Goal: Navigation & Orientation: Understand site structure

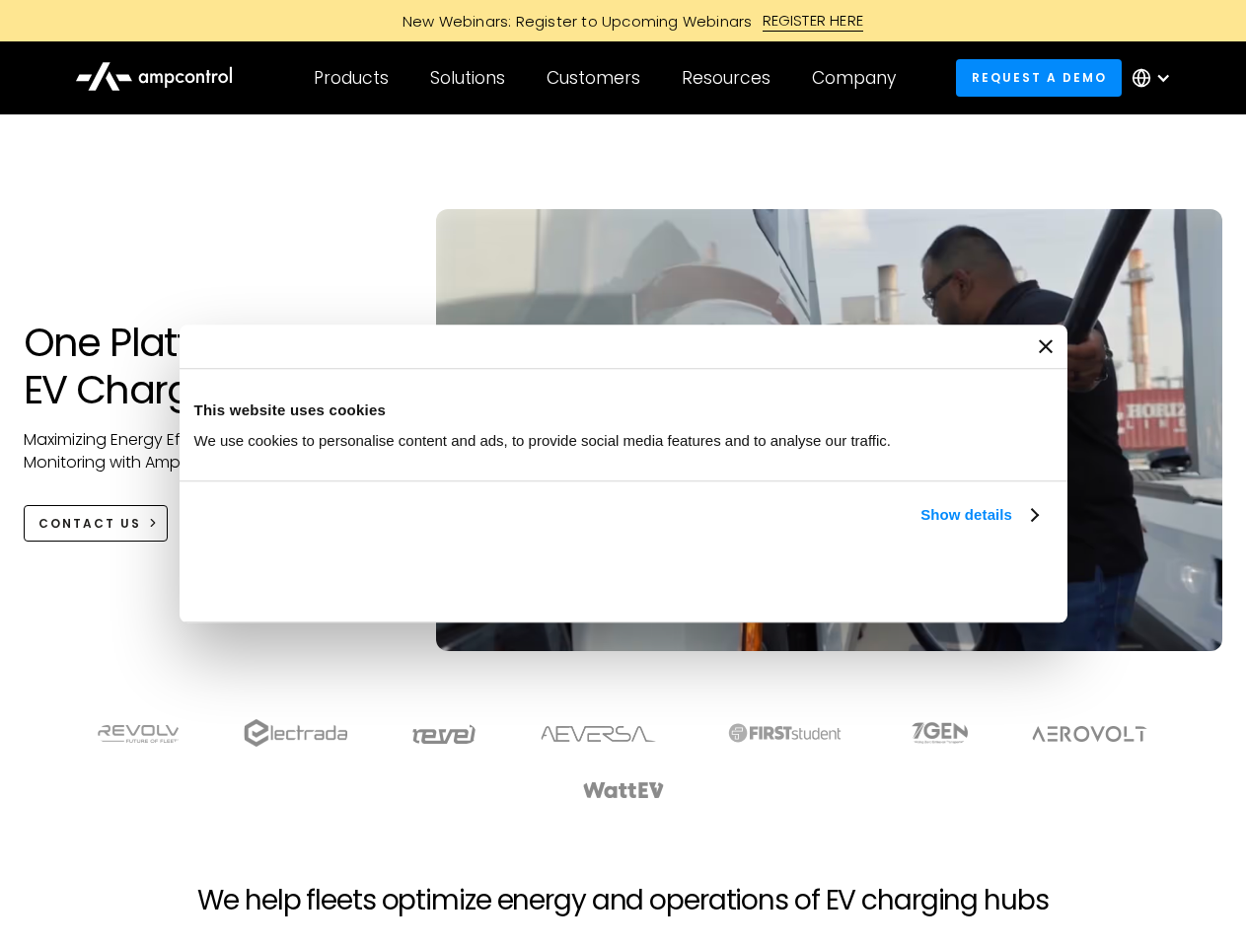
click at [920, 527] on link "Show details" at bounding box center [978, 515] width 116 height 24
click at [0, 0] on div "Necessary cookies help make a website usable by enabling basic functions like p…" at bounding box center [0, 0] width 0 height 0
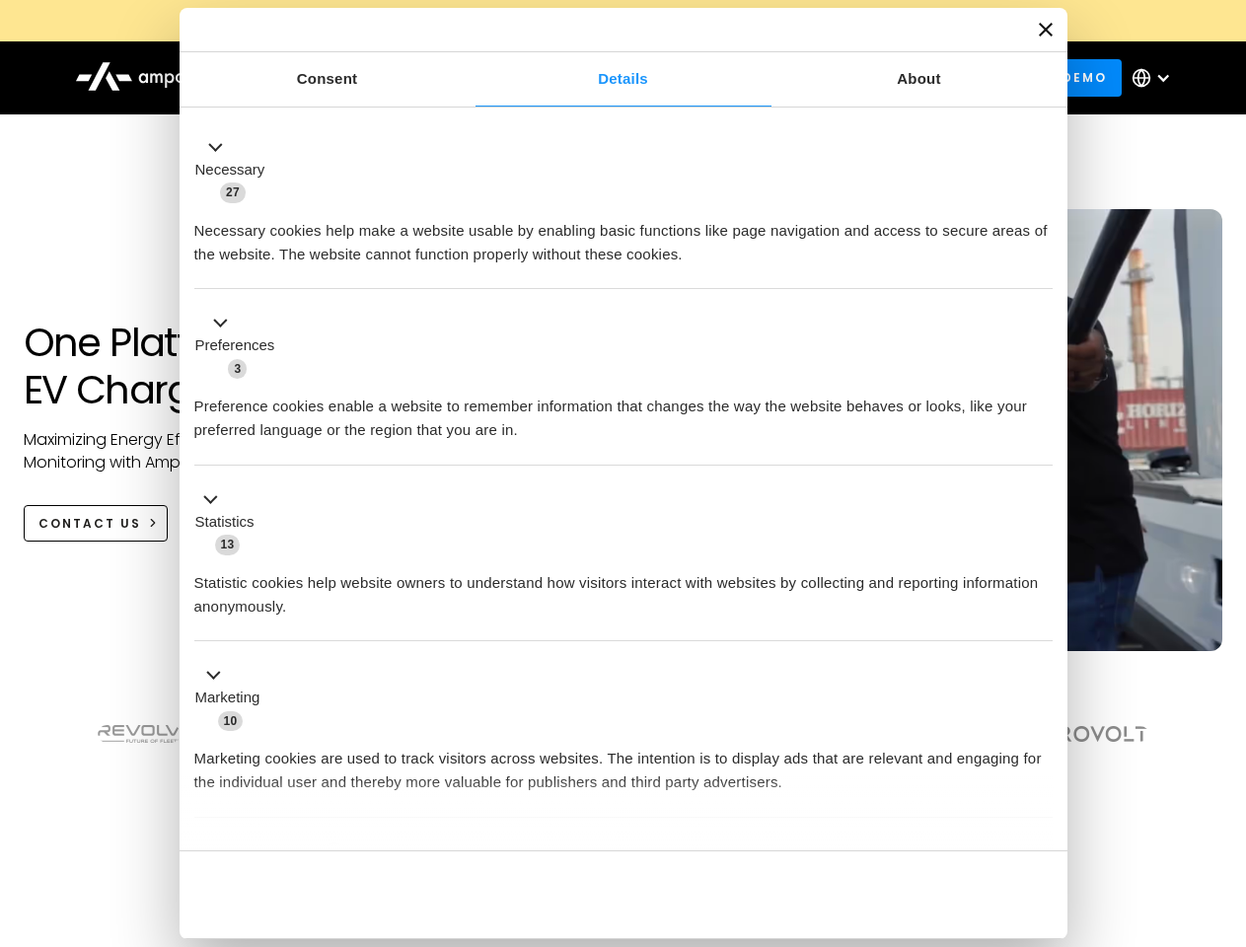
click at [1224, 795] on section at bounding box center [623, 759] width 1246 height 122
click at [607, 78] on div "Customers" at bounding box center [594, 78] width 94 height 22
click at [350, 78] on div "Products" at bounding box center [351, 78] width 75 height 22
click at [469, 78] on div "Solutions" at bounding box center [467, 78] width 75 height 22
click at [597, 78] on div "Customers" at bounding box center [594, 78] width 94 height 22
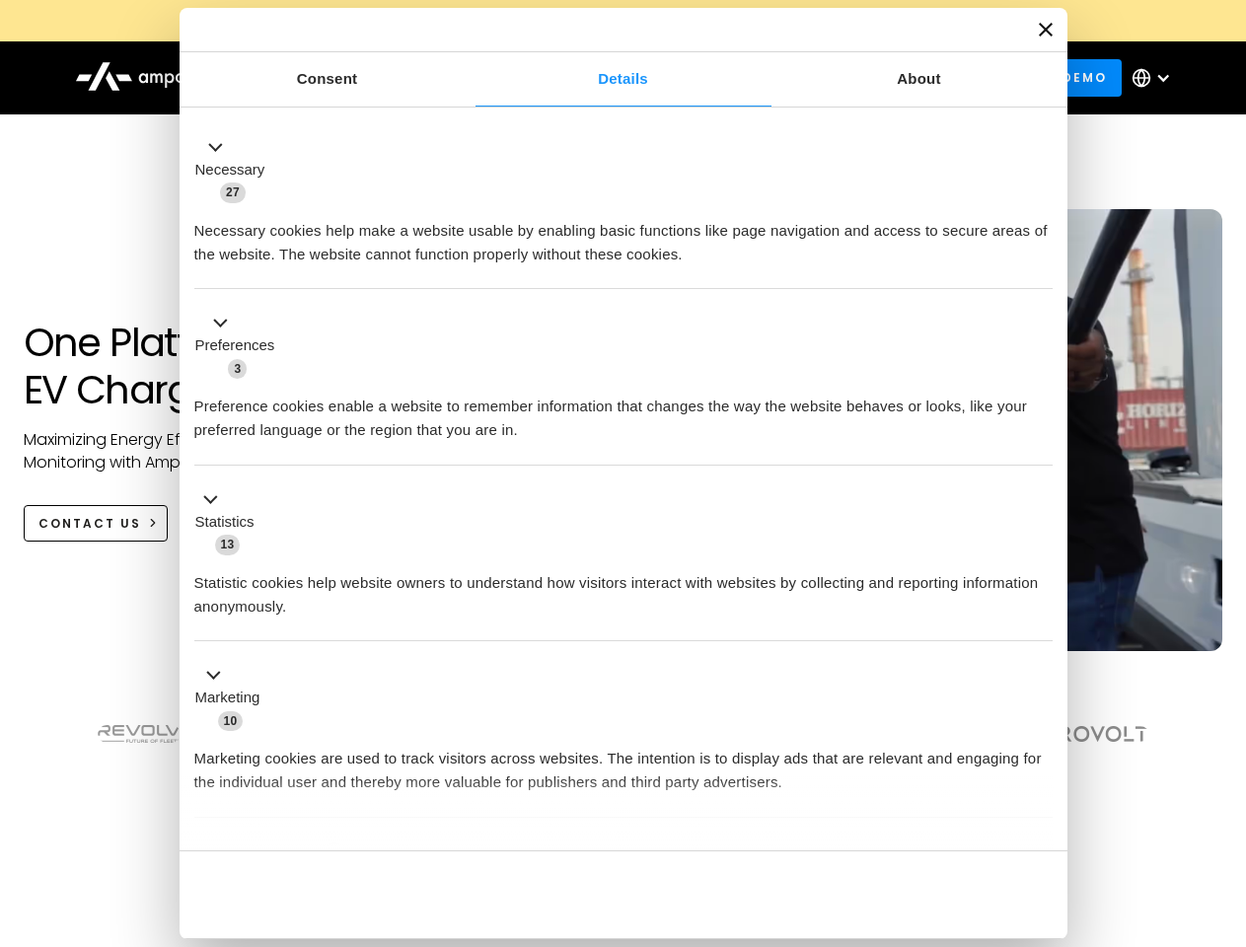
click at [730, 78] on div "Resources" at bounding box center [726, 78] width 89 height 22
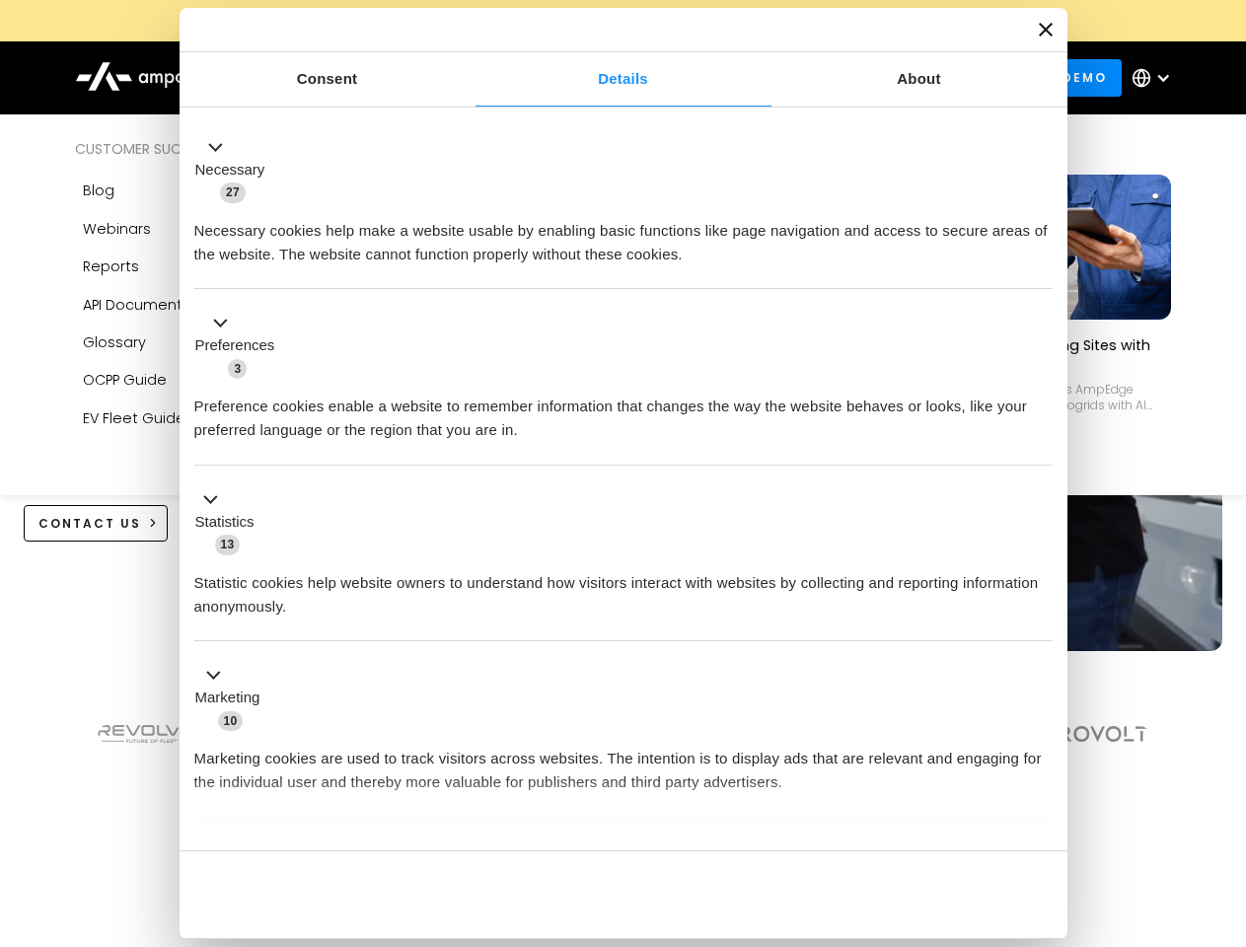
click at [860, 78] on div "Company" at bounding box center [854, 78] width 84 height 22
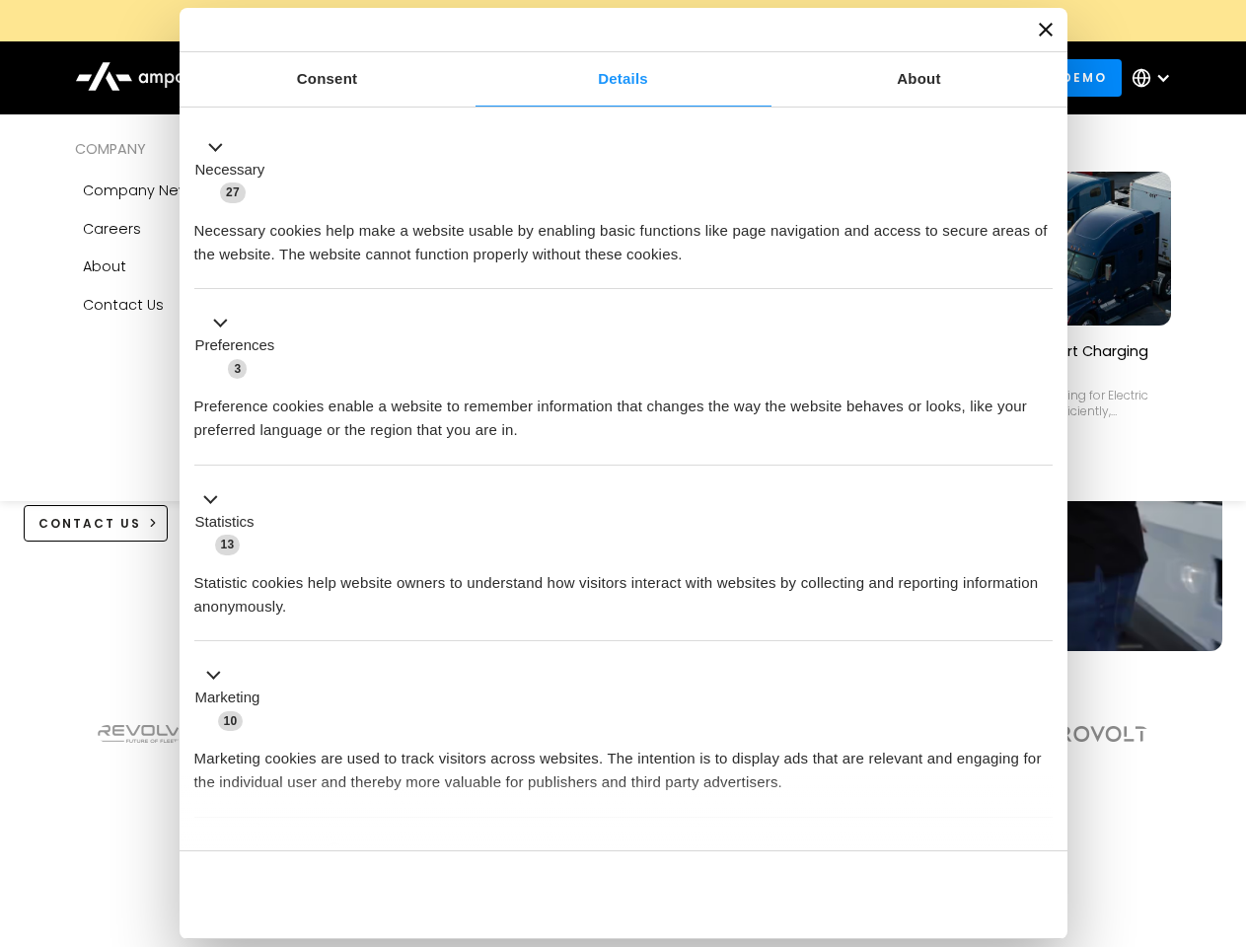
click at [1156, 78] on div at bounding box center [1163, 78] width 16 height 16
